Goal: Check status: Check status

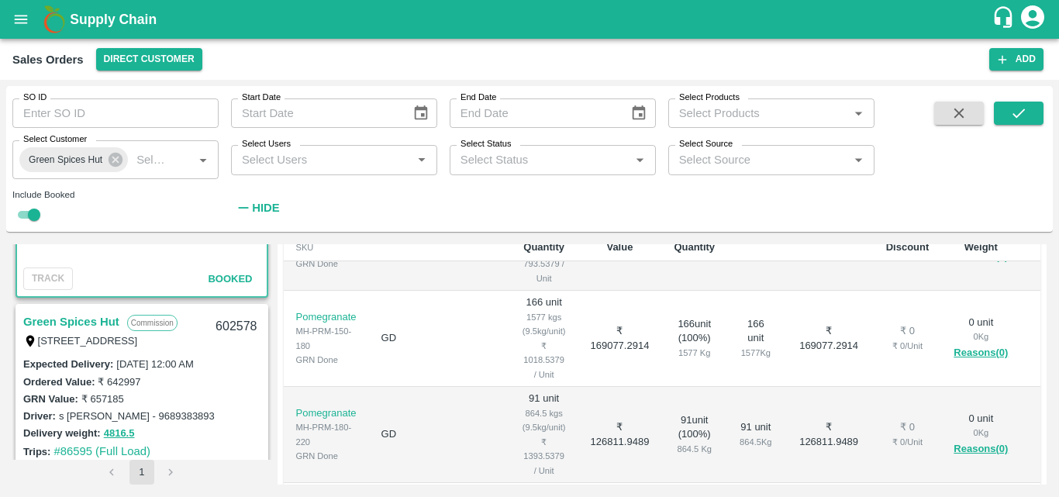
scroll to position [1668, 0]
click at [105, 315] on link "Green Spices Hut" at bounding box center [71, 321] width 96 height 20
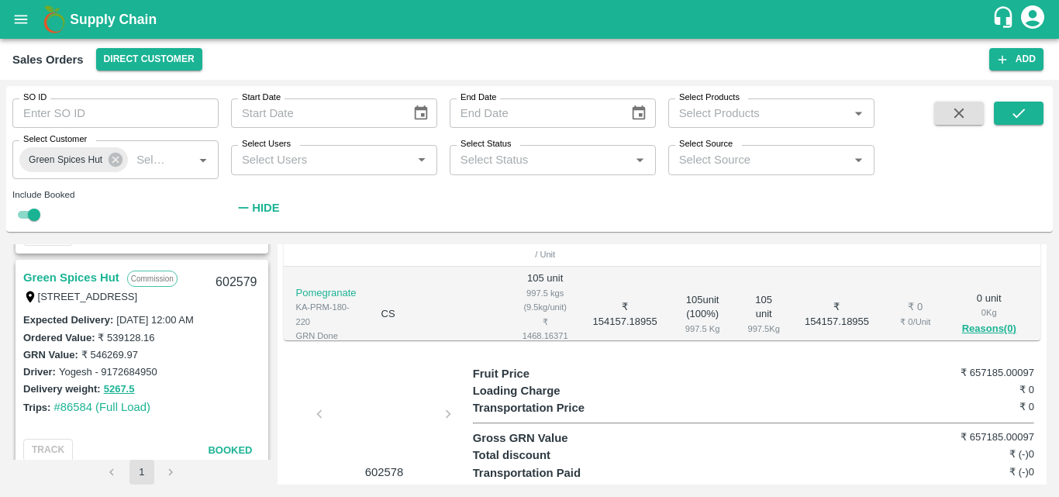
scroll to position [1494, 0]
click at [91, 276] on link "Green Spices Hut" at bounding box center [71, 279] width 96 height 20
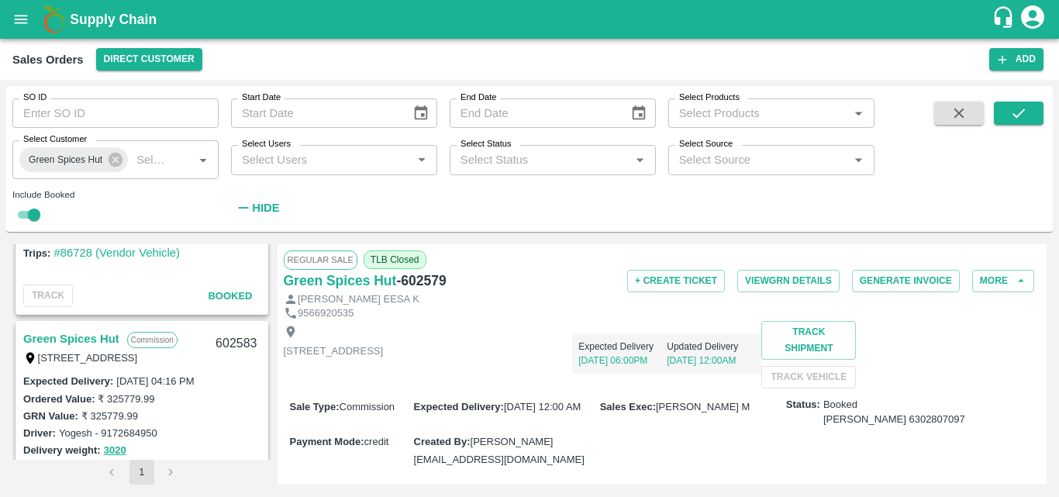
scroll to position [1218, 0]
click at [95, 337] on link "Green Spices Hut" at bounding box center [71, 339] width 96 height 20
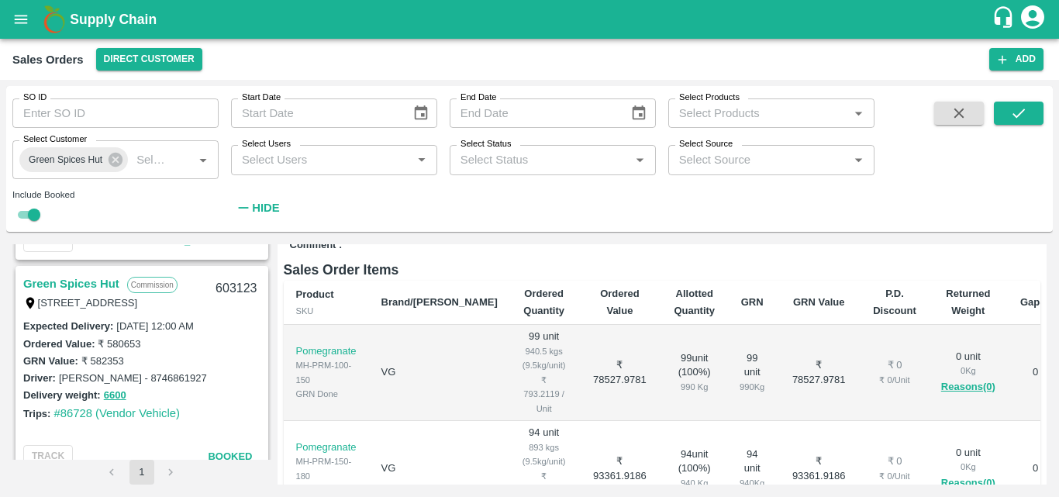
scroll to position [1070, 0]
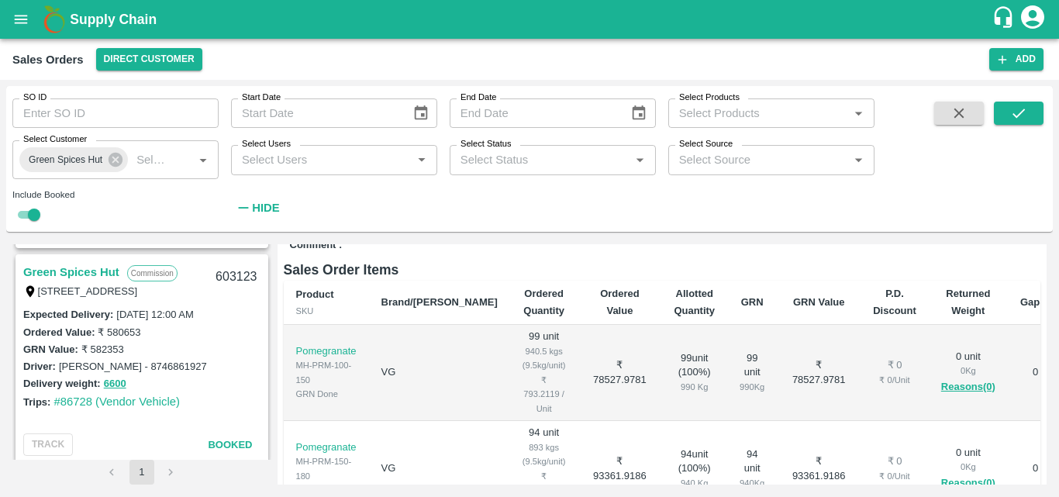
click at [92, 264] on link "Green Spices Hut" at bounding box center [71, 272] width 96 height 20
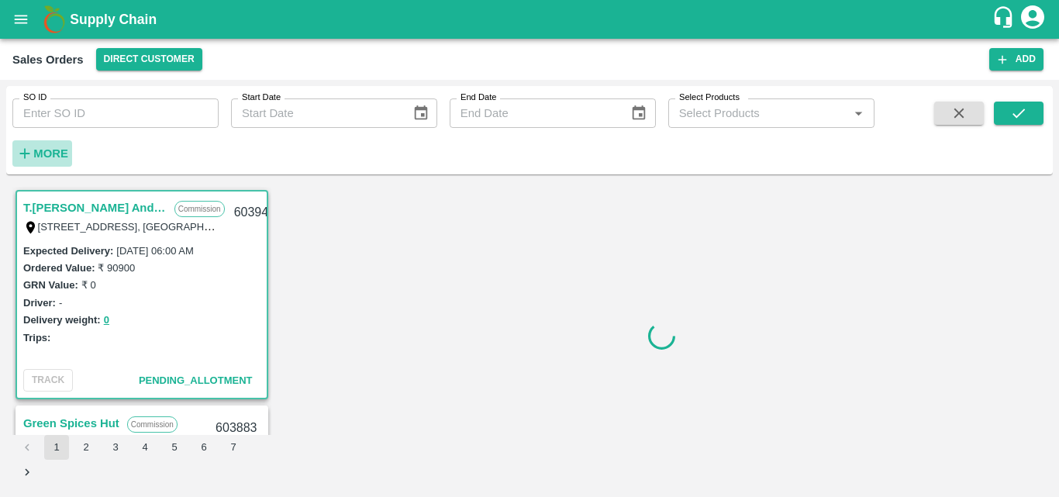
click at [62, 155] on strong "More" at bounding box center [50, 153] width 35 height 12
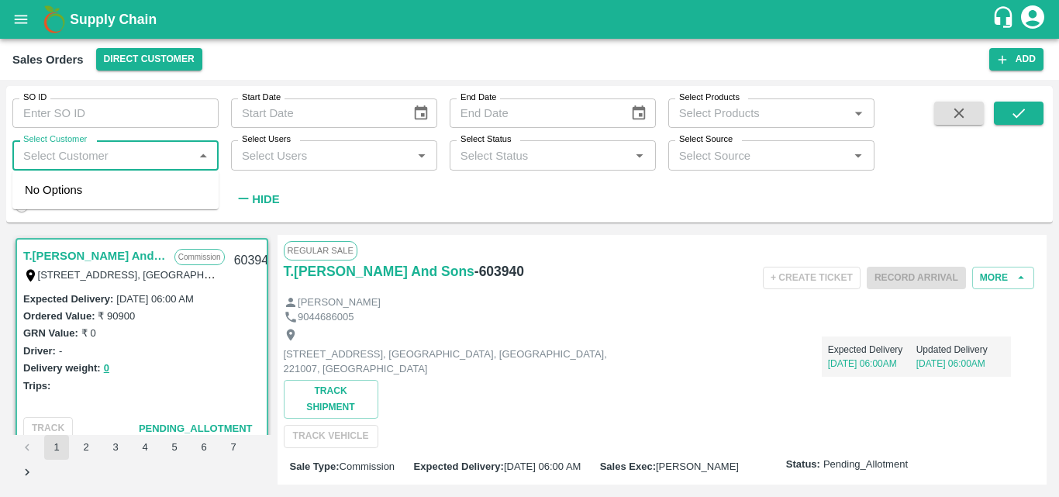
click at [122, 154] on input "Select Customer" at bounding box center [102, 155] width 171 height 20
type input "green"
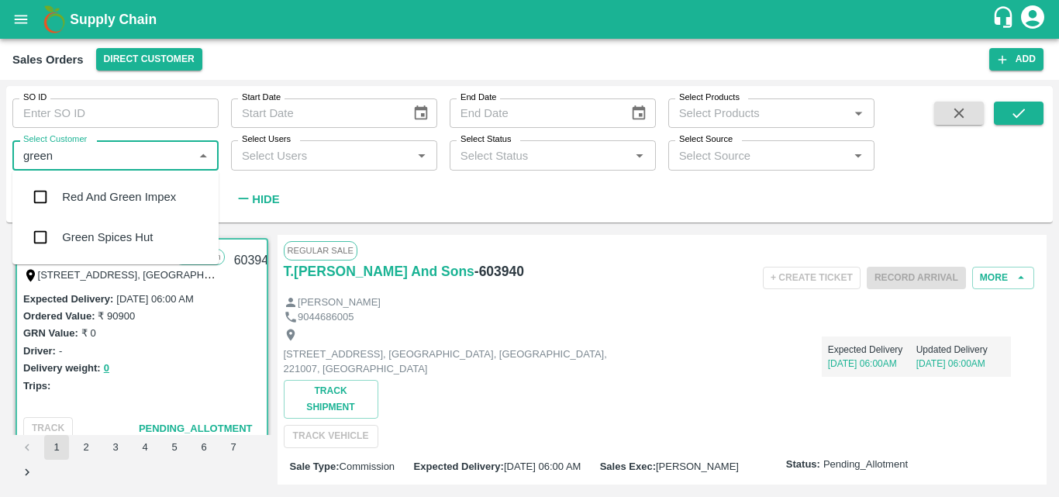
click at [70, 251] on div "Green Spices Hut" at bounding box center [115, 237] width 206 height 40
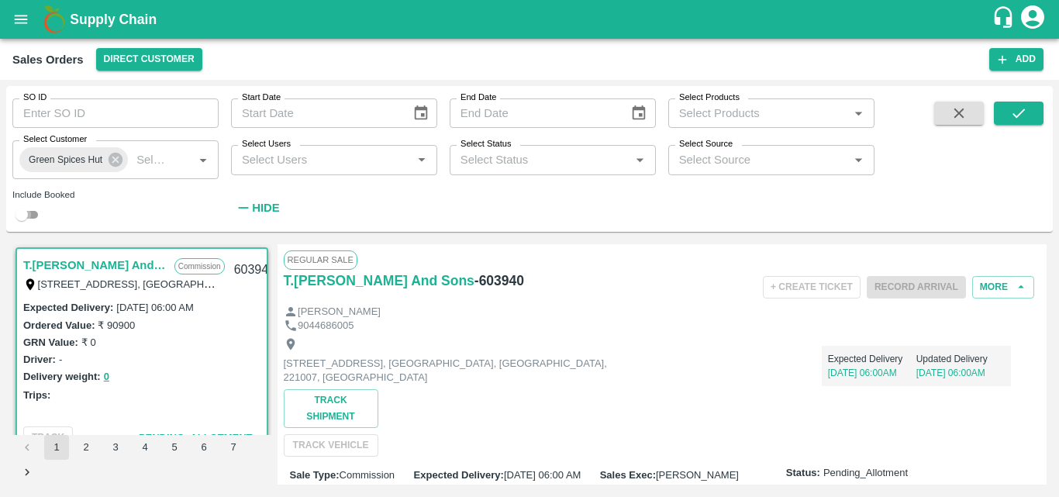
click at [38, 219] on input "checkbox" at bounding box center [22, 214] width 56 height 19
checkbox input "true"
click at [1038, 113] on button "submit" at bounding box center [1019, 113] width 50 height 23
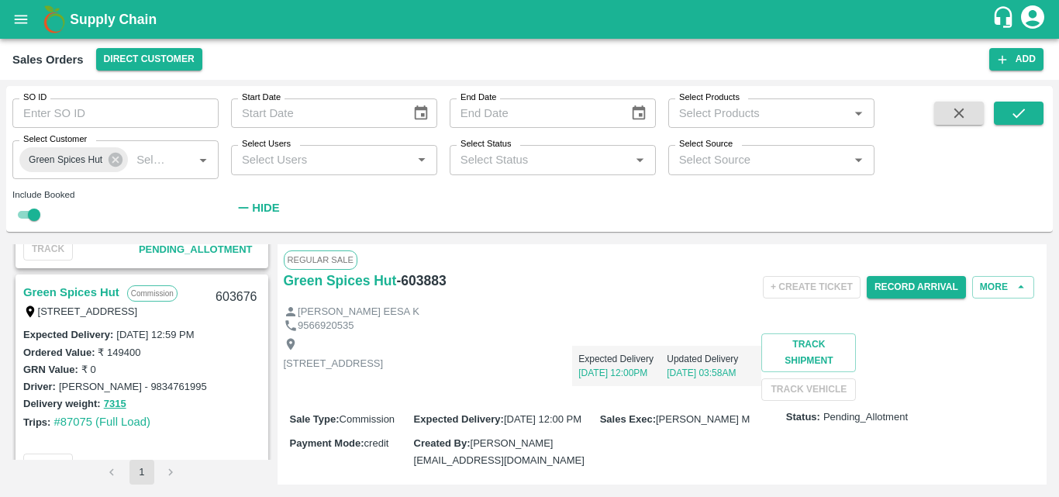
scroll to position [618, 0]
click at [80, 295] on link "Green Spices Hut" at bounding box center [71, 294] width 96 height 20
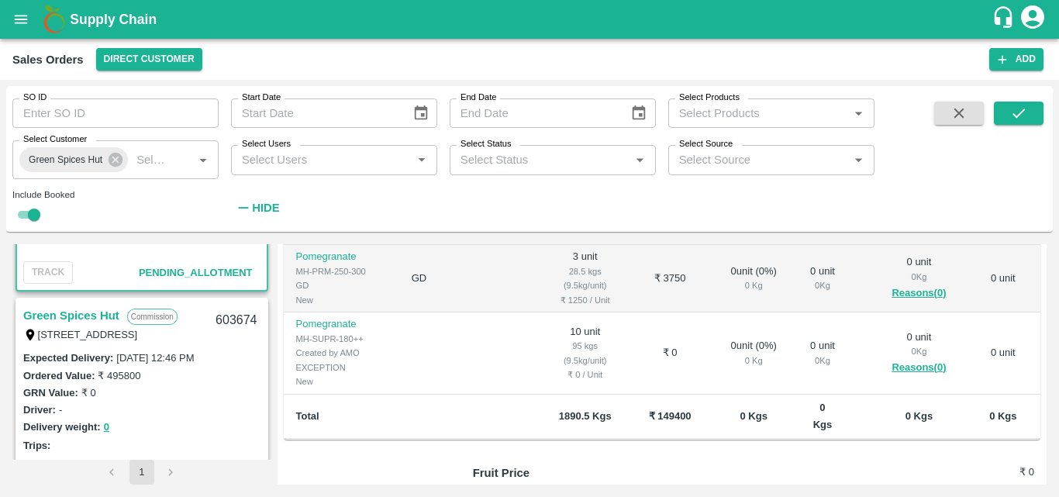
scroll to position [812, 0]
click at [96, 312] on link "Green Spices Hut" at bounding box center [71, 315] width 96 height 20
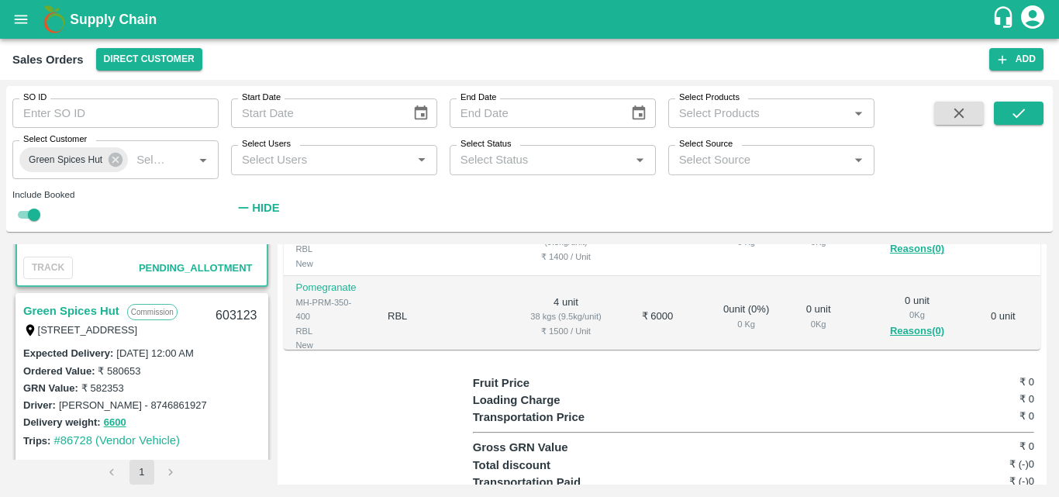
scroll to position [1031, 0]
click at [85, 308] on link "Green Spices Hut" at bounding box center [71, 311] width 96 height 20
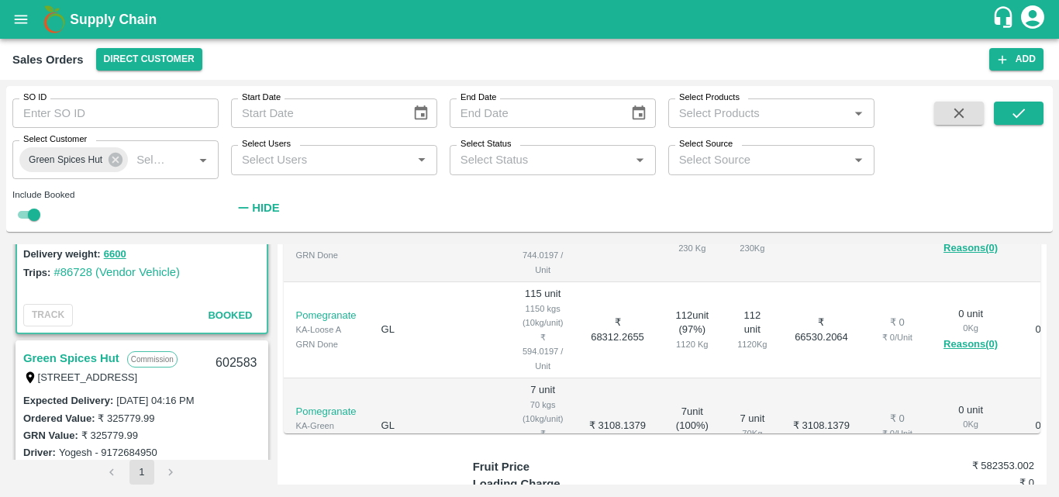
scroll to position [1214, 0]
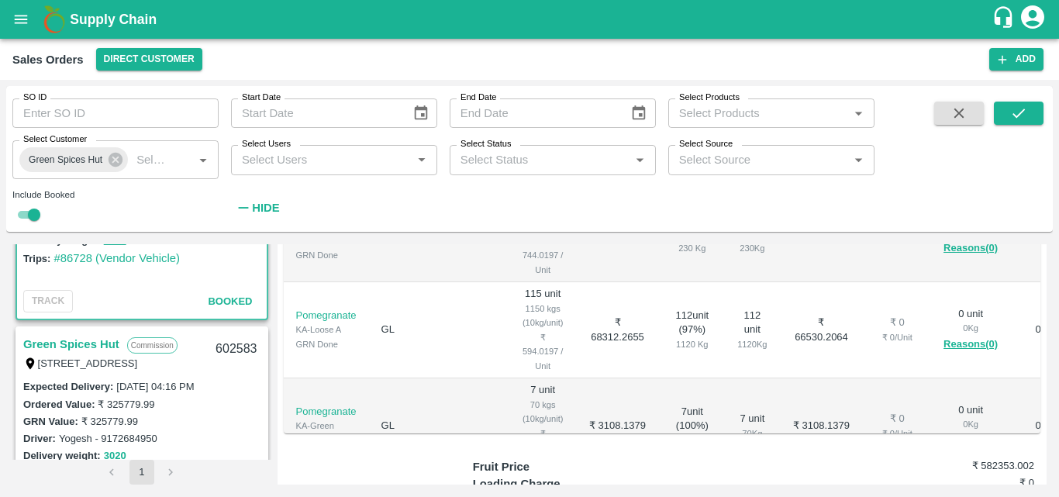
click at [64, 345] on link "Green Spices Hut" at bounding box center [71, 344] width 96 height 20
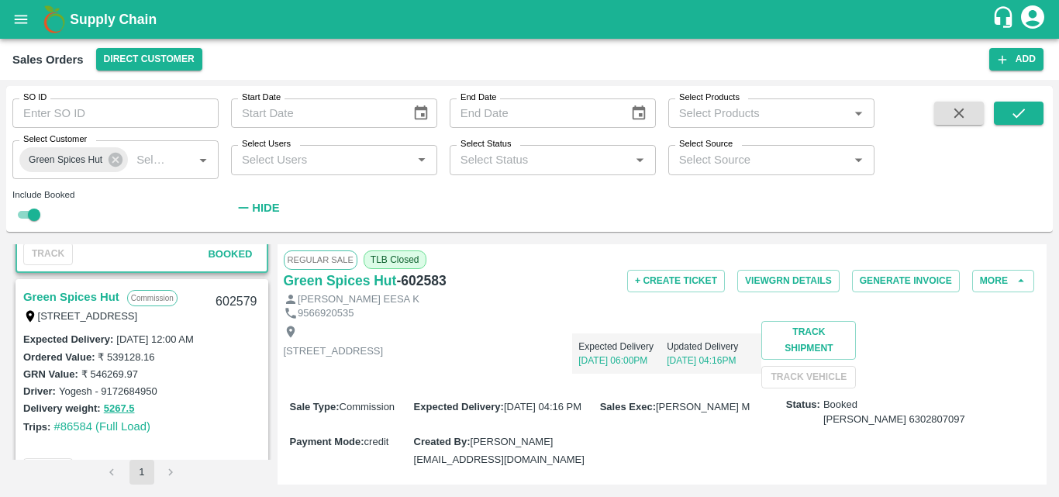
scroll to position [1477, 0]
click at [74, 295] on link "Green Spices Hut" at bounding box center [71, 296] width 96 height 20
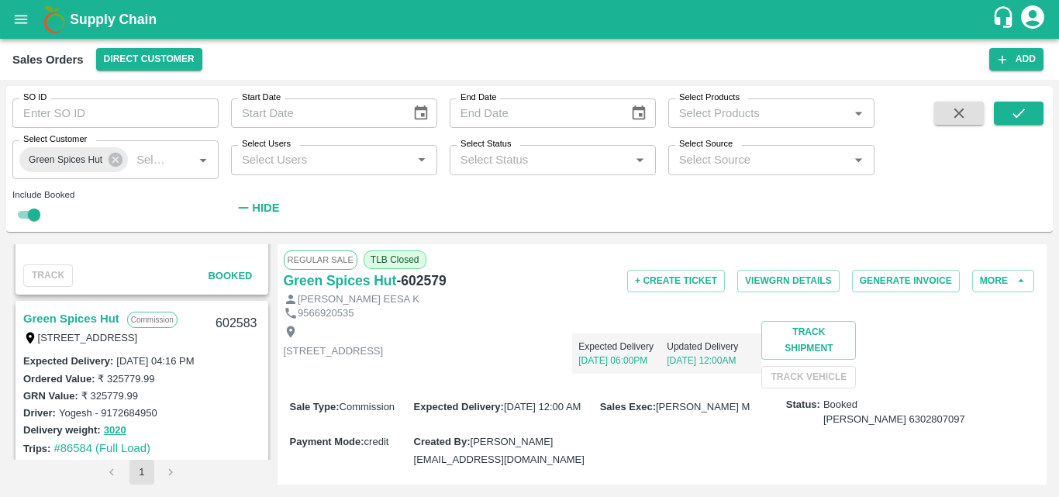
scroll to position [1239, 0]
click at [95, 318] on link "Green Spices Hut" at bounding box center [71, 319] width 96 height 20
click at [460, 281] on div "Green Spices Hut - 602583" at bounding box center [410, 281] width 252 height 22
click at [450, 281] on div "Green Spices Hut - 602583" at bounding box center [410, 281] width 252 height 22
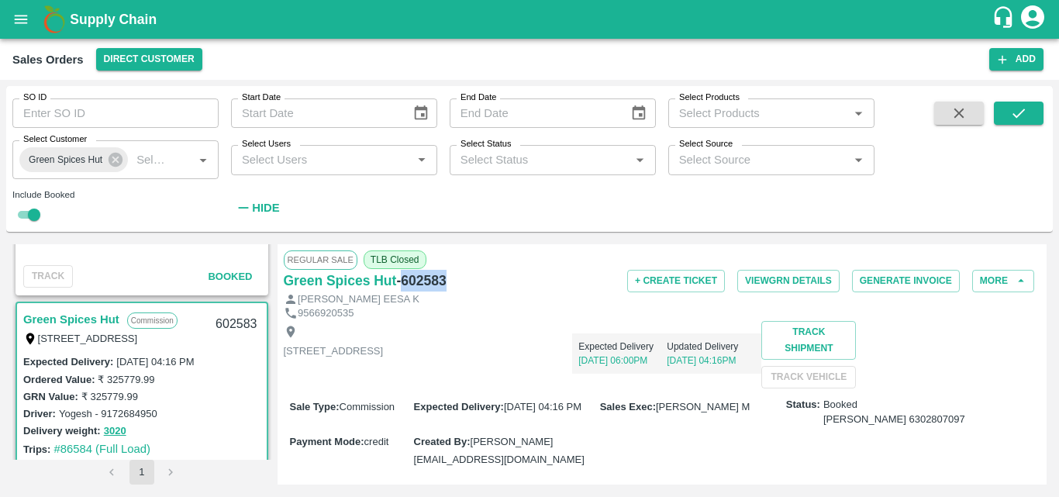
drag, startPoint x: 450, startPoint y: 281, endPoint x: 400, endPoint y: 291, distance: 51.4
click at [400, 291] on div "Green Spices Hut - 602583" at bounding box center [410, 281] width 252 height 22
copy h6 "602583"
click at [634, 360] on div "Expected Delivery 26 Aug, 06:00PM Updated Delivery 22 Aug, 04:16PM" at bounding box center [572, 347] width 378 height 53
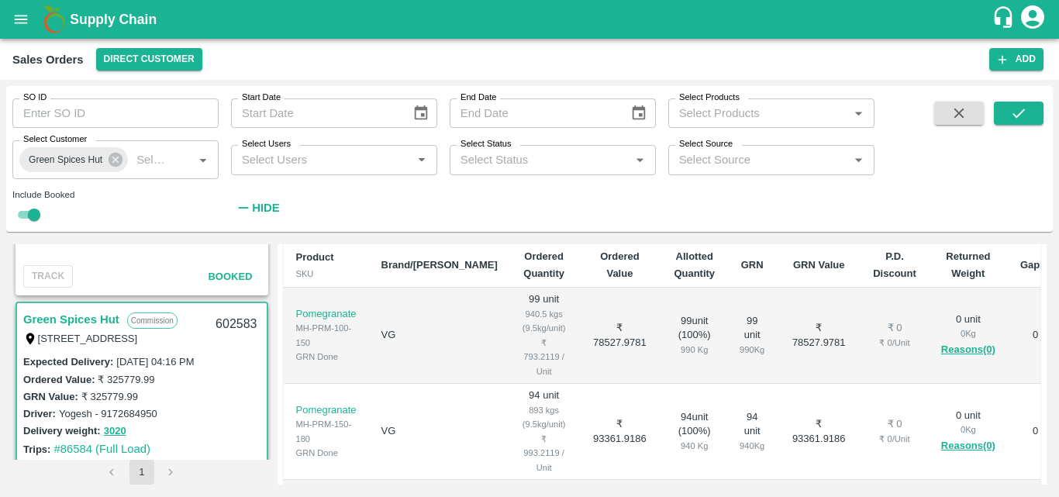
scroll to position [284, 0]
